Goal: Task Accomplishment & Management: Manage account settings

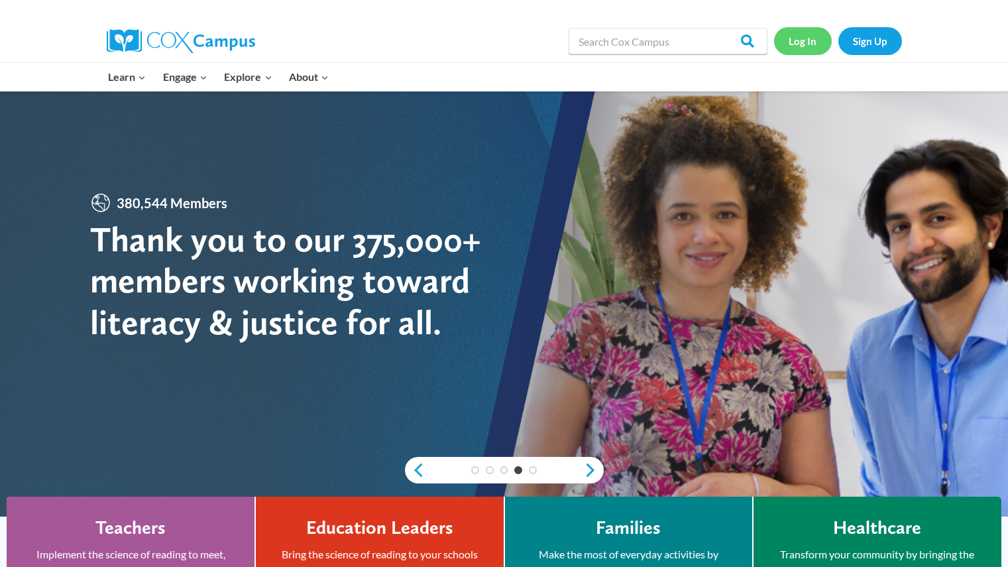
click at [796, 41] on link "Log In" at bounding box center [803, 40] width 58 height 27
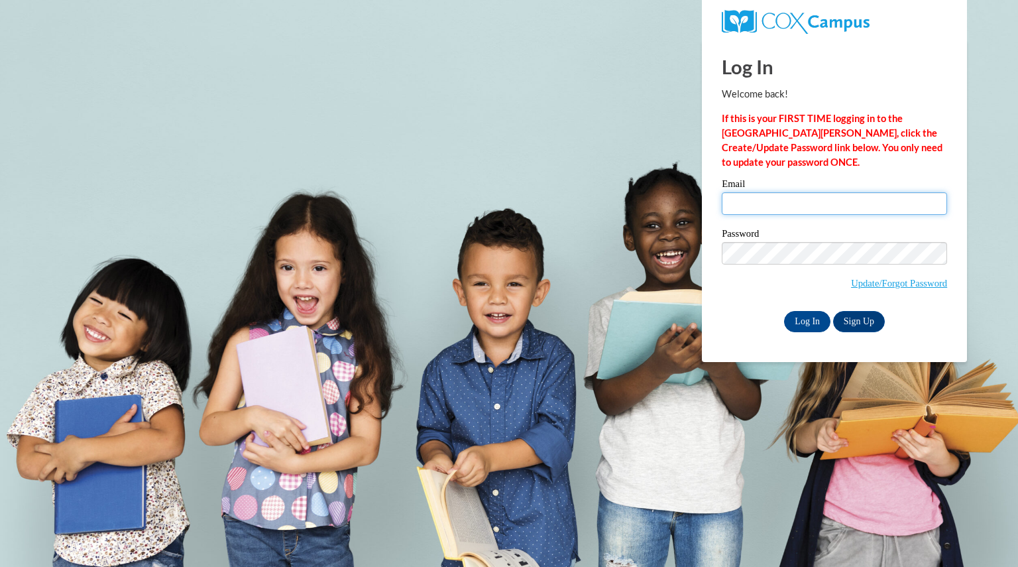
click at [842, 204] on input "Email" at bounding box center [834, 203] width 225 height 23
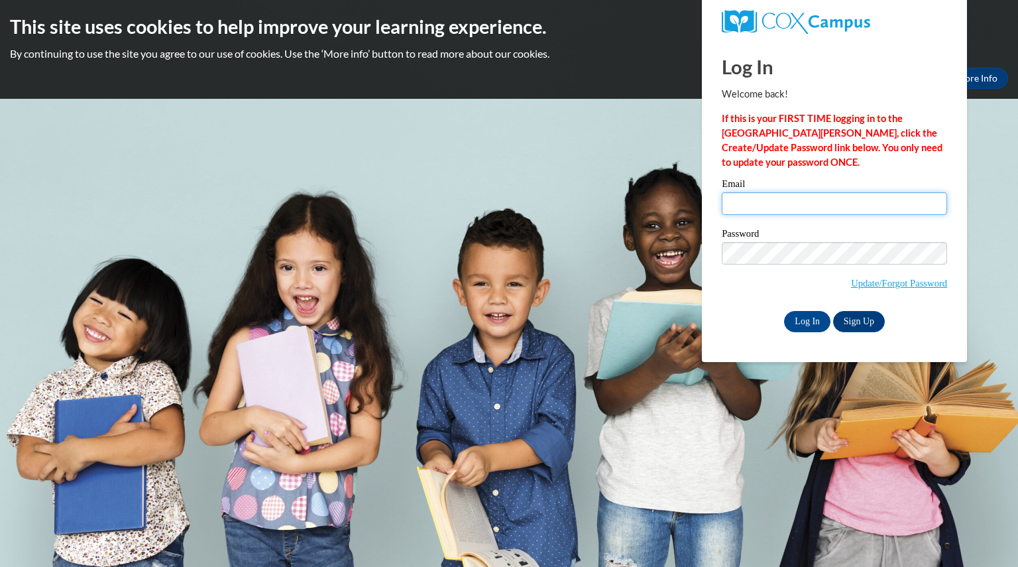
click at [842, 204] on input "Email" at bounding box center [834, 203] width 225 height 23
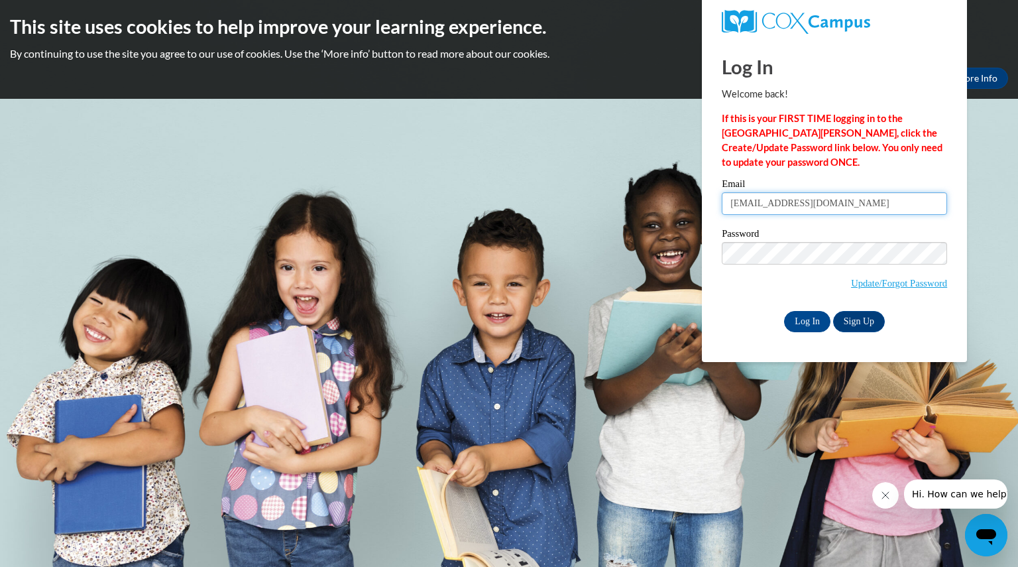
type input "[EMAIL_ADDRESS][DOMAIN_NAME]"
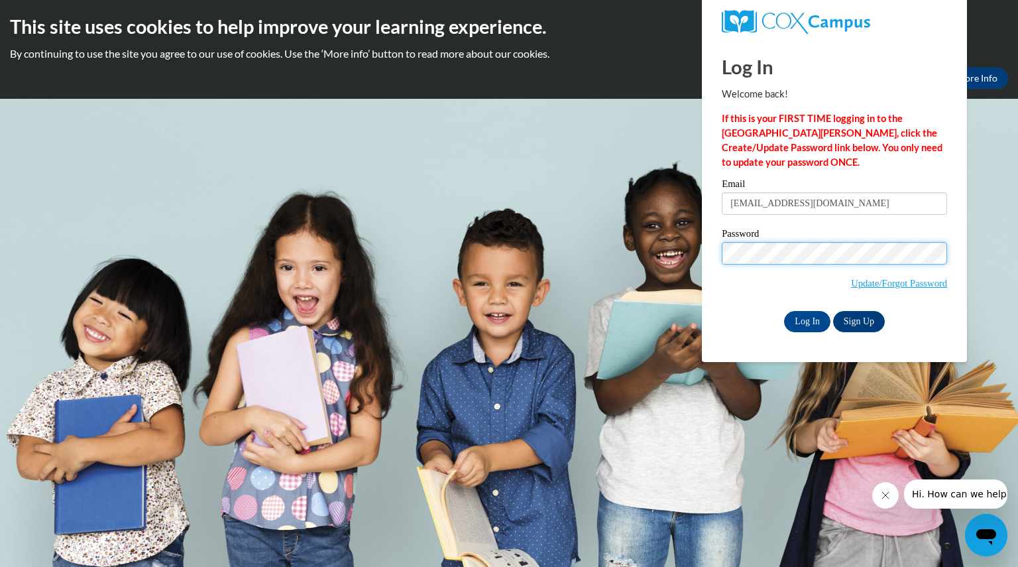
click at [784, 311] on input "Log In" at bounding box center [807, 321] width 46 height 21
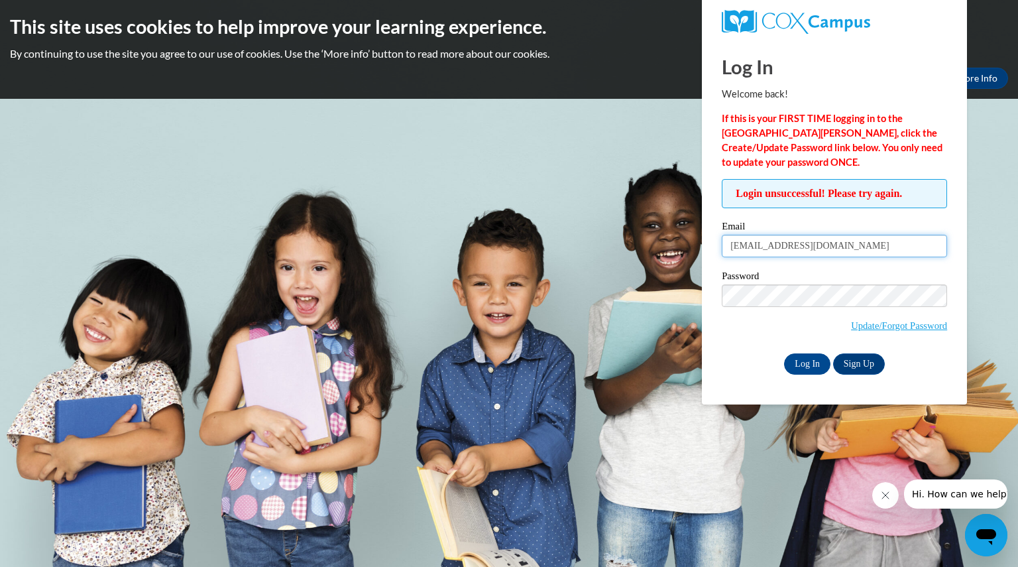
drag, startPoint x: 1008, startPoint y: 245, endPoint x: 883, endPoint y: 245, distance: 125.3
click at [883, 245] on input "[EMAIL_ADDRESS][DOMAIN_NAME]" at bounding box center [834, 246] width 225 height 23
type input "j"
click at [883, 245] on input "Email" at bounding box center [834, 246] width 225 height 23
